Goal: Obtain resource: Download file/media

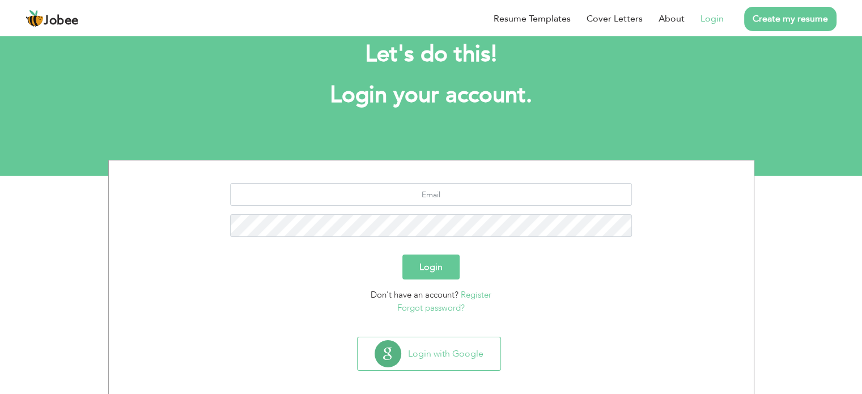
scroll to position [36, 0]
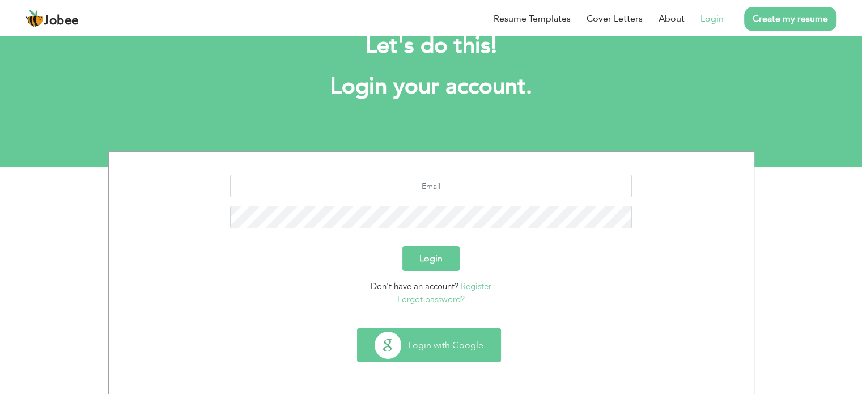
click at [442, 349] on button "Login with Google" at bounding box center [429, 345] width 143 height 33
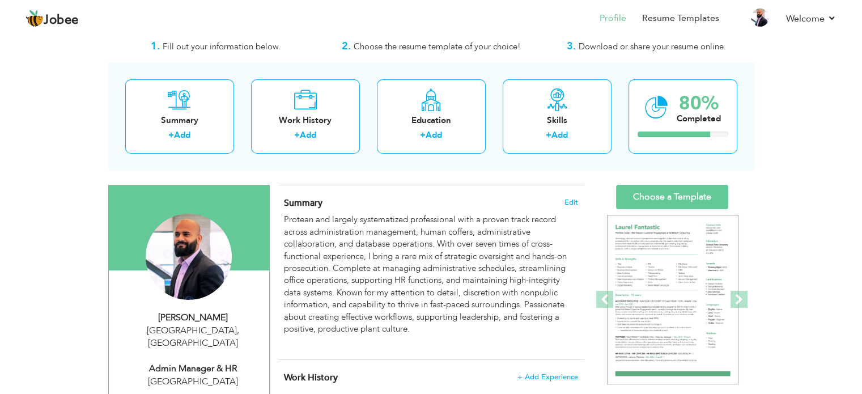
scroll to position [57, 0]
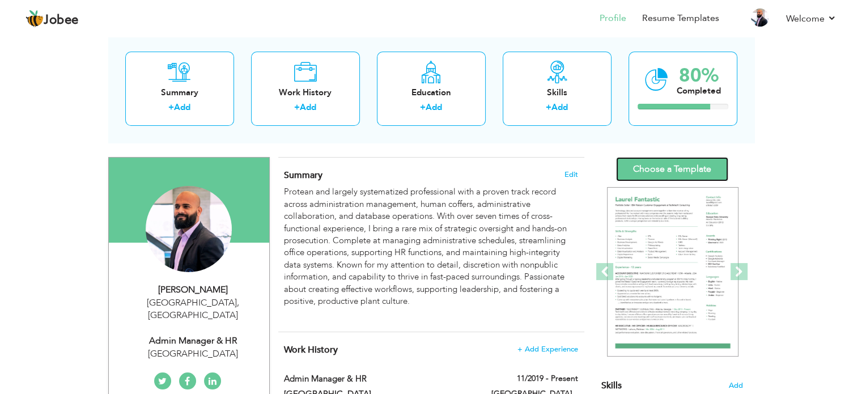
click at [667, 173] on link "Choose a Template" at bounding box center [672, 169] width 112 height 24
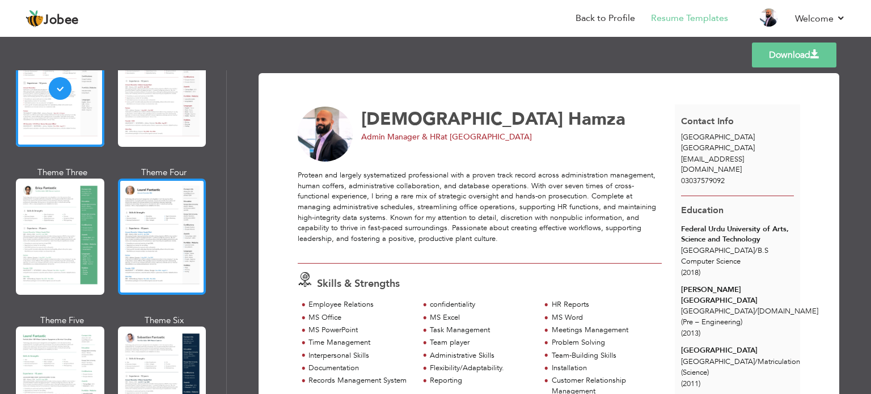
scroll to position [227, 0]
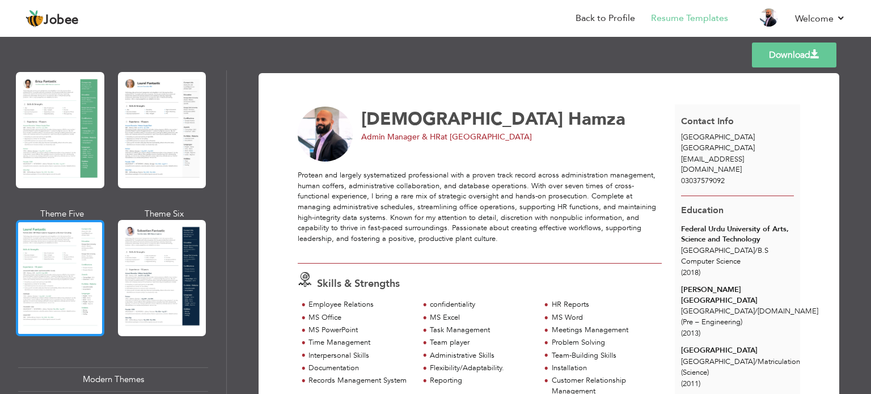
click at [48, 260] on div at bounding box center [60, 278] width 88 height 116
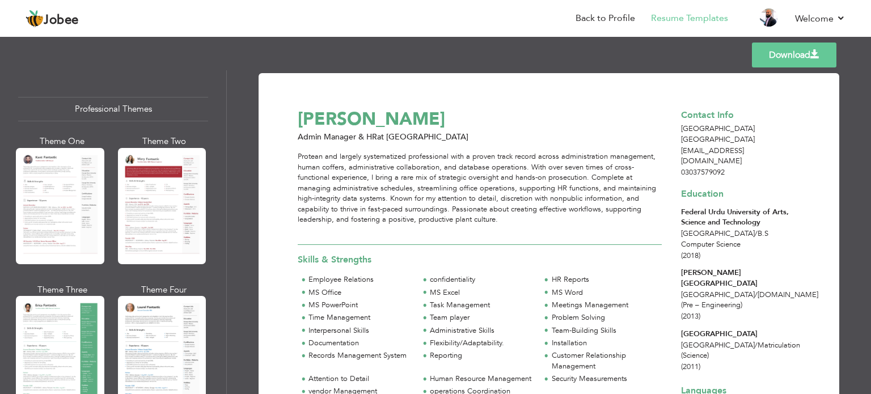
scroll to position [0, 0]
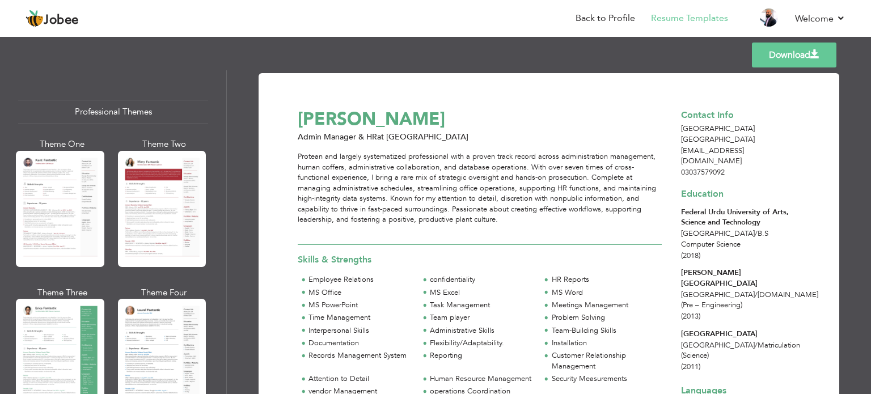
click at [778, 52] on link "Download" at bounding box center [794, 55] width 84 height 25
